Goal: Information Seeking & Learning: Check status

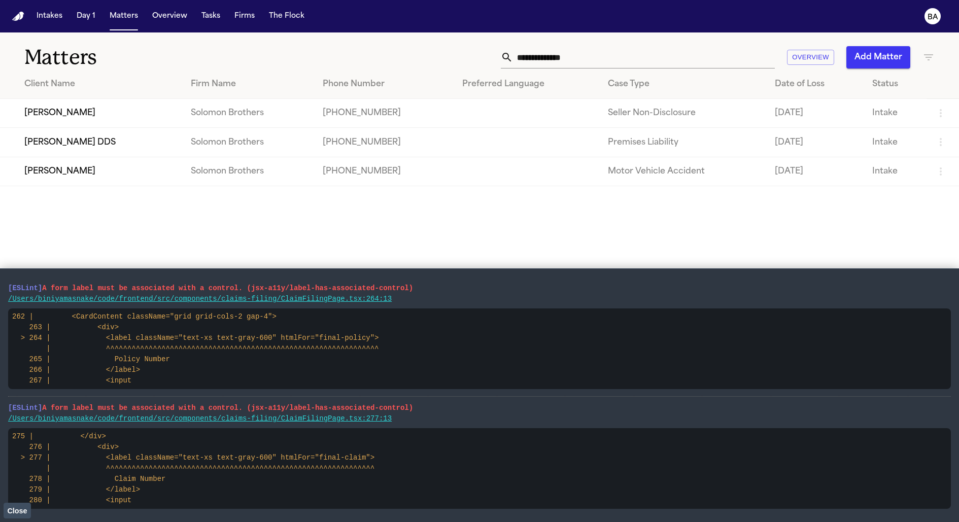
click at [108, 109] on td "David Harmon" at bounding box center [91, 113] width 183 height 29
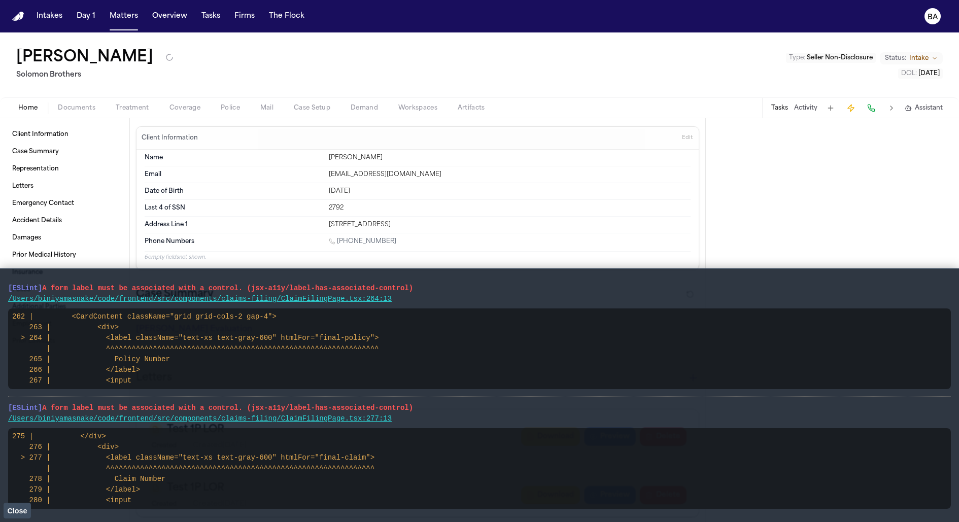
click at [185, 104] on span "Coverage" at bounding box center [184, 108] width 31 height 8
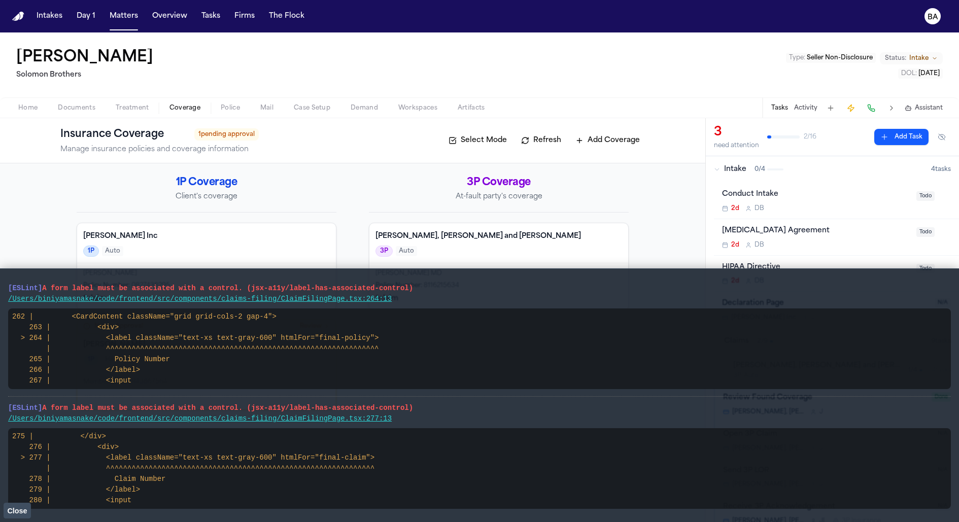
click at [15, 510] on span "Close" at bounding box center [17, 511] width 20 height 8
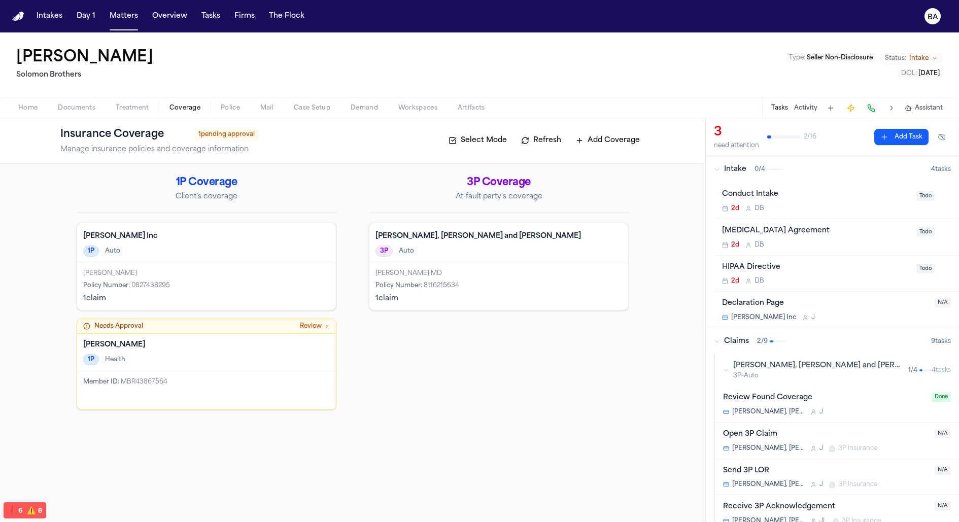
click at [298, 114] on div "Home Documents Treatment Coverage Police Mail Case Setup Demand Workspaces Arti…" at bounding box center [479, 107] width 959 height 20
click at [301, 112] on span "Case Setup" at bounding box center [312, 108] width 37 height 8
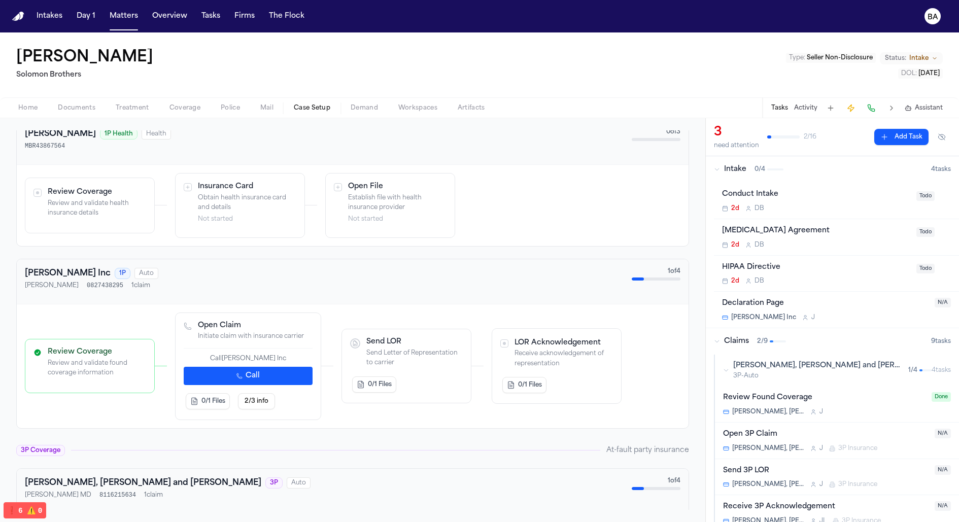
scroll to position [341, 0]
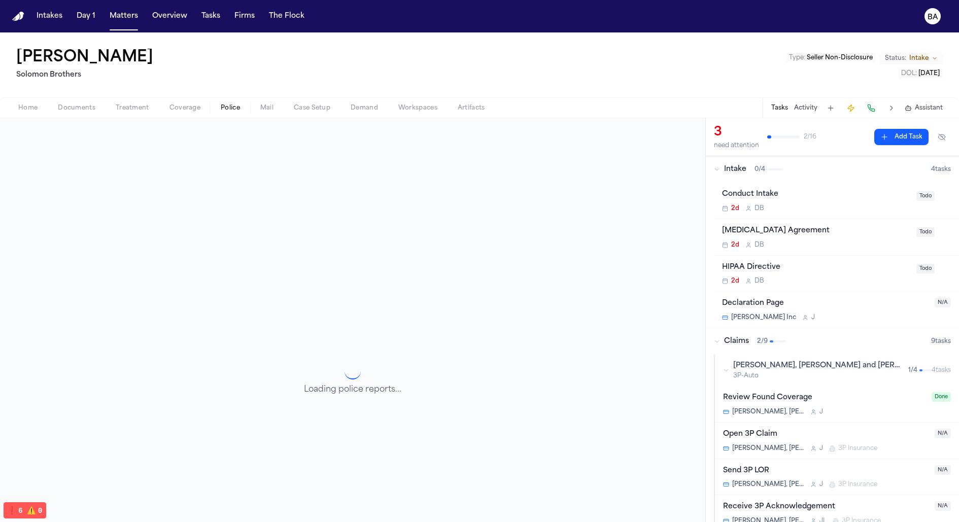
click at [222, 108] on span "Police" at bounding box center [230, 108] width 19 height 8
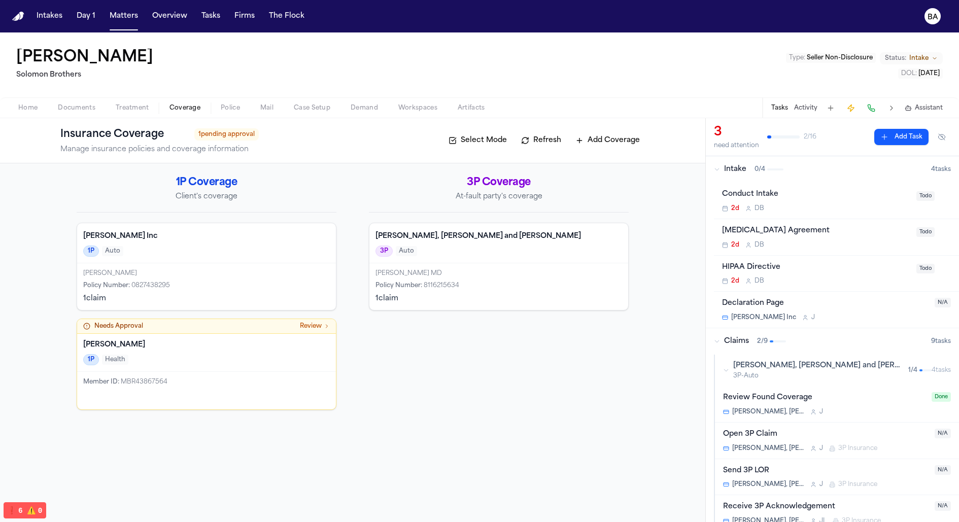
click at [187, 105] on span "Coverage" at bounding box center [184, 108] width 31 height 8
click at [297, 104] on span "Case Setup" at bounding box center [312, 108] width 37 height 8
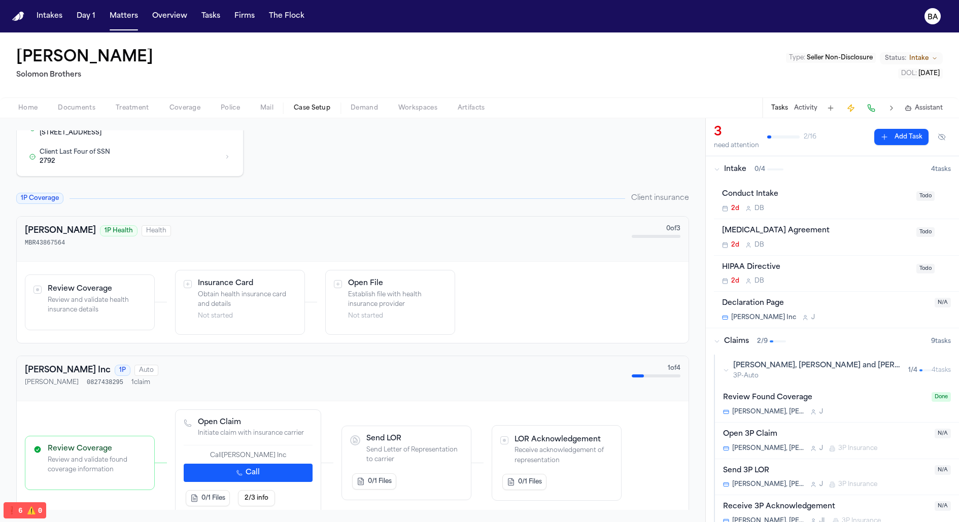
scroll to position [269, 0]
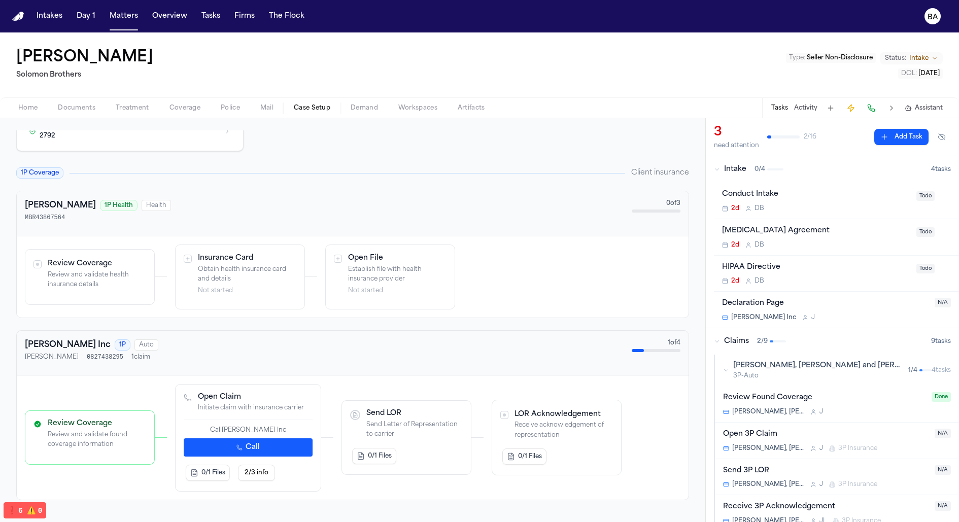
click at [185, 109] on span "Coverage" at bounding box center [184, 108] width 31 height 8
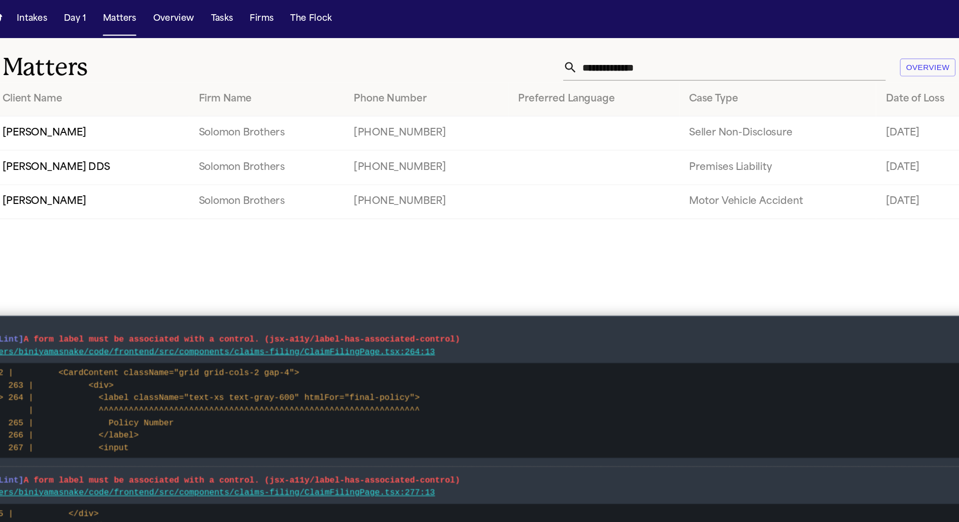
click at [165, 120] on td "[PERSON_NAME]" at bounding box center [91, 113] width 183 height 29
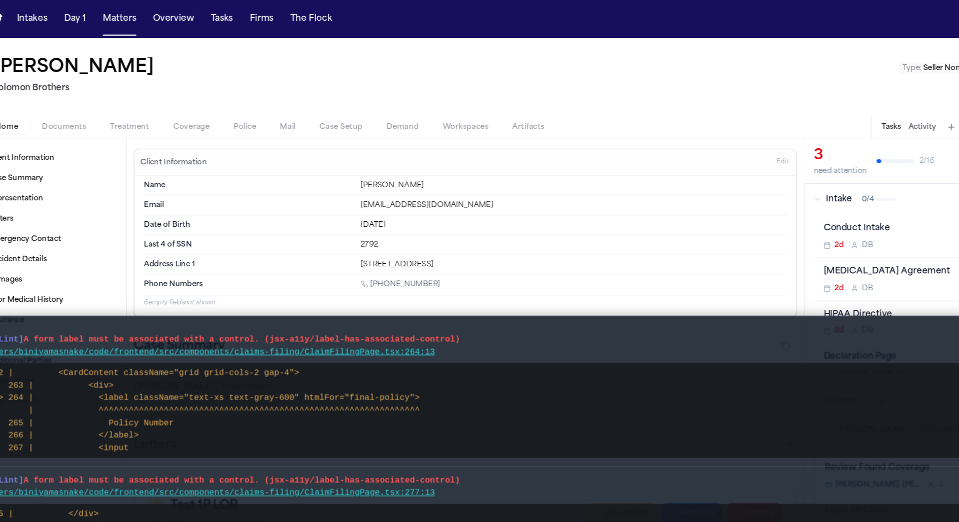
click at [218, 113] on span "button" at bounding box center [230, 113] width 31 height 1
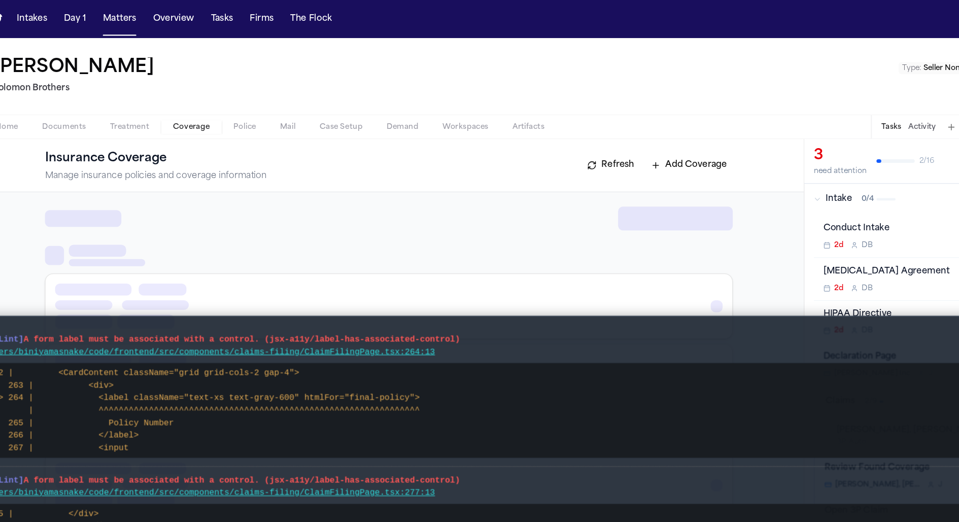
click at [192, 109] on span "Coverage" at bounding box center [184, 108] width 31 height 8
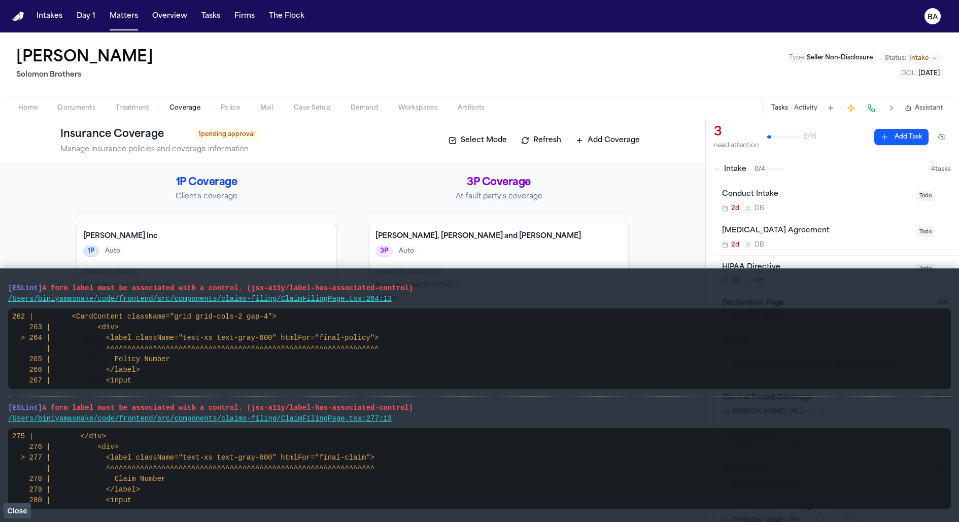
click at [30, 502] on code "275 | </div> 276 | <div> > 277 | <label className="text-xs text-gray-600" htmlF…" at bounding box center [193, 468] width 362 height 72
click at [25, 508] on span "Close" at bounding box center [17, 511] width 20 height 8
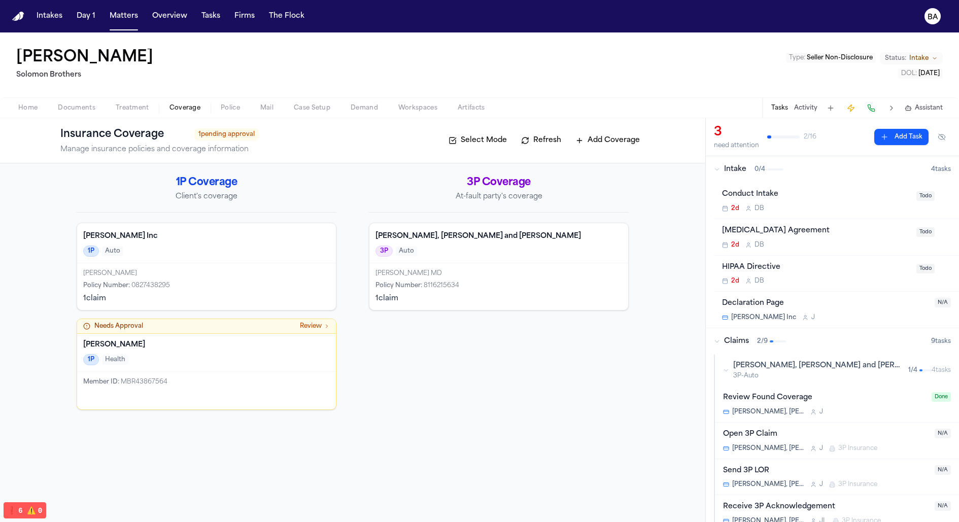
click at [155, 260] on div "Bryan Inc 1P Auto" at bounding box center [206, 243] width 259 height 40
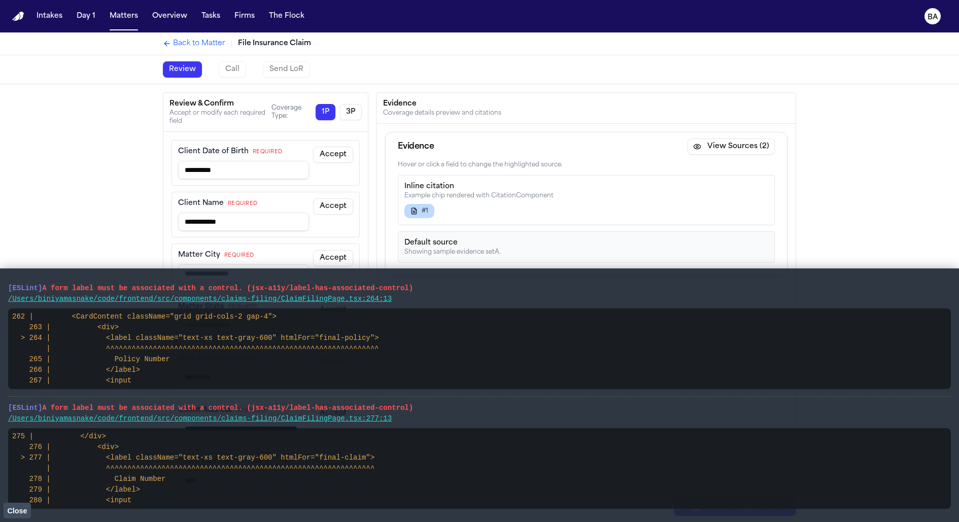
click at [216, 113] on div "Accept or modify each required field" at bounding box center [220, 117] width 102 height 16
